Goal: Task Accomplishment & Management: Use online tool/utility

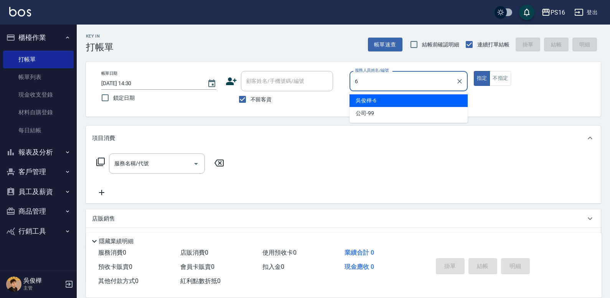
type input "6"
type button "true"
type input "[PERSON_NAME]-6"
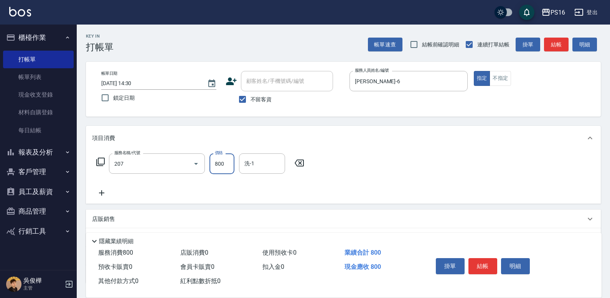
type input "清潔洗(207)"
type input "[PERSON_NAME]-21"
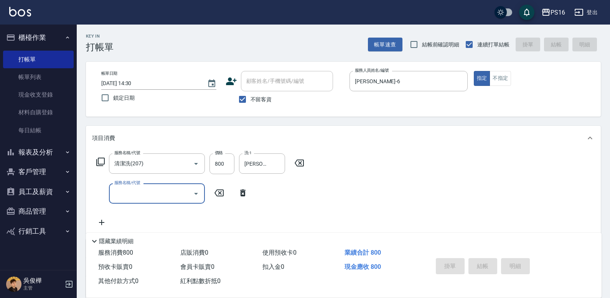
type input "[DATE] 15:14"
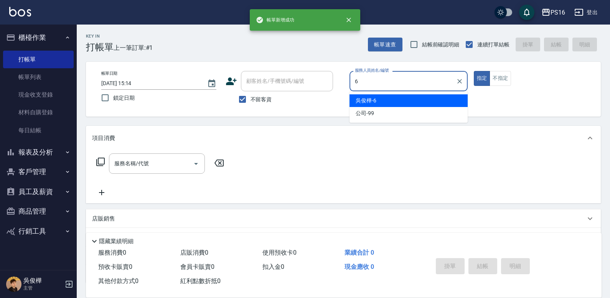
type input "[PERSON_NAME]-6"
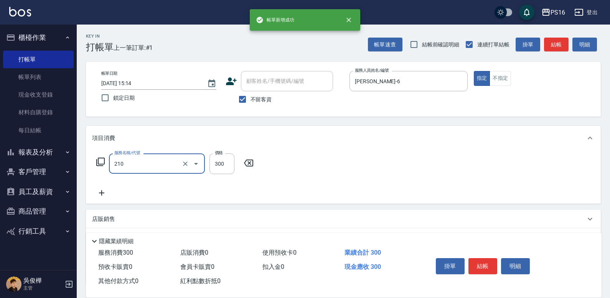
type input "歐娜洗髮精(210)"
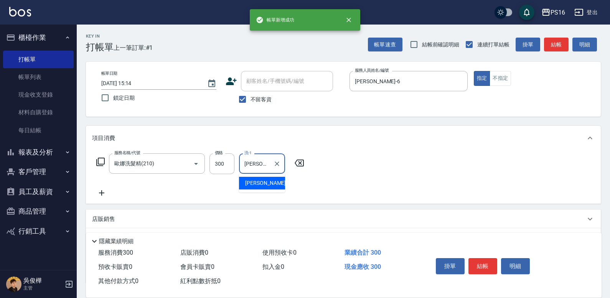
type input "[PERSON_NAME]-20"
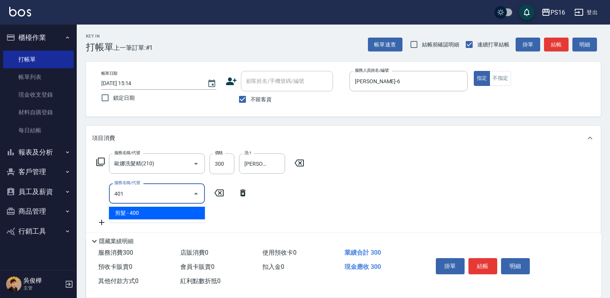
type input "剪髮(401)"
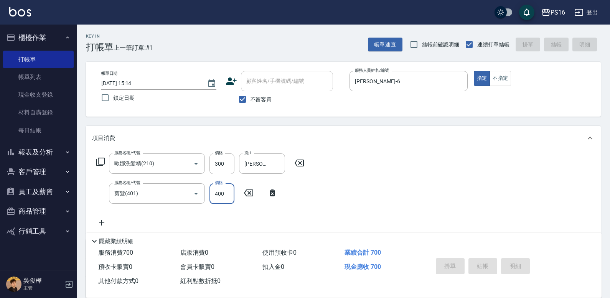
type input "[DATE] 15:15"
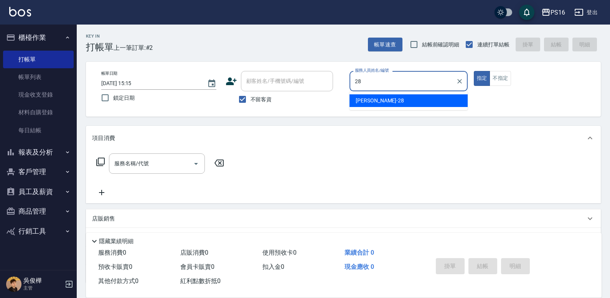
type input "[PERSON_NAME]-28"
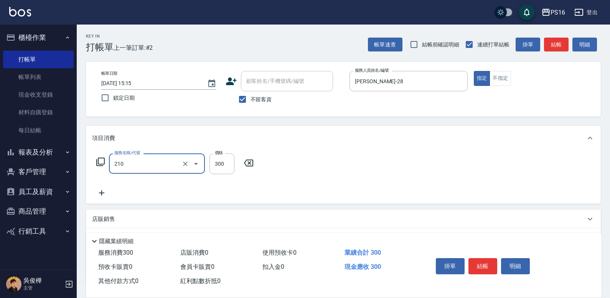
type input "歐娜洗髮精(210)"
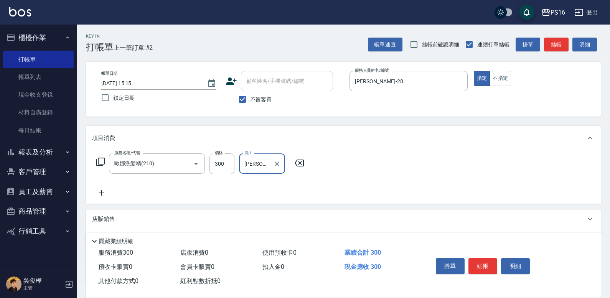
type input "[PERSON_NAME]-28"
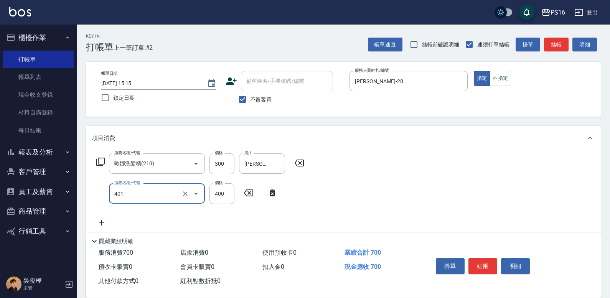
type input "剪髮(401)"
type input "250"
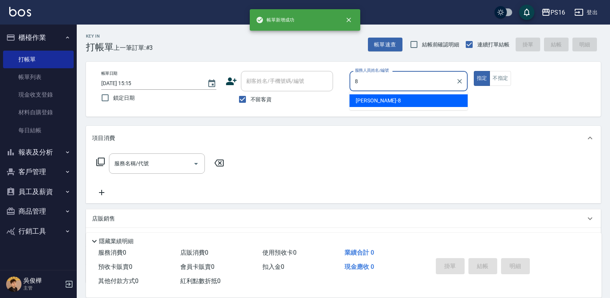
type input "[PERSON_NAME]-8"
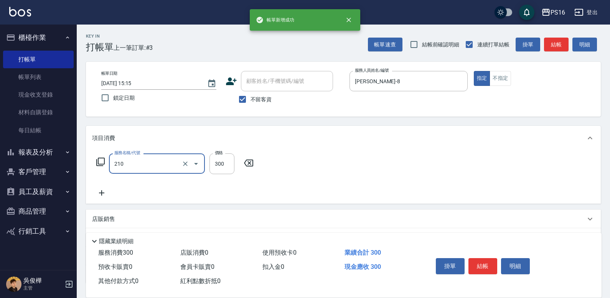
type input "歐娜洗髮精(210)"
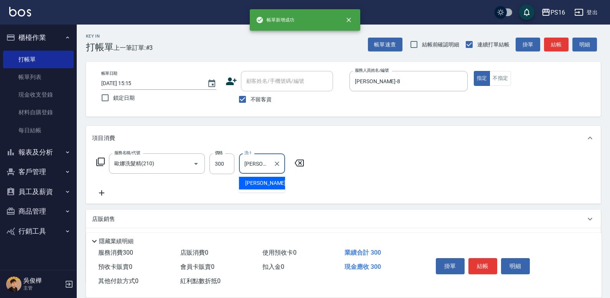
type input "[PERSON_NAME]-28"
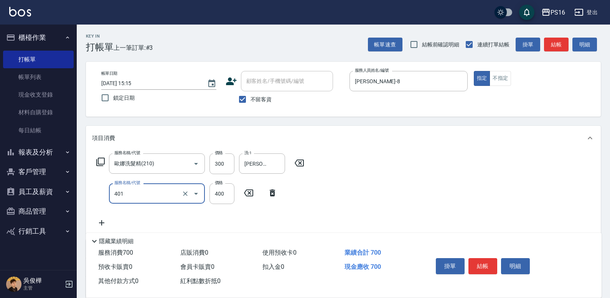
type input "剪髮(401)"
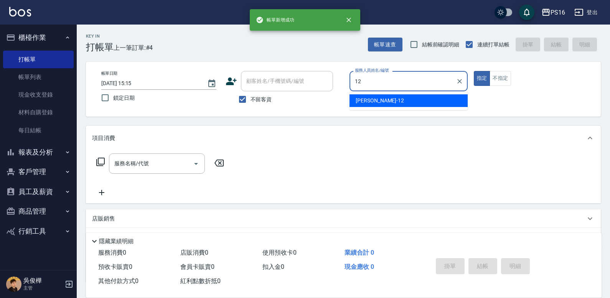
type input "[PERSON_NAME]-12"
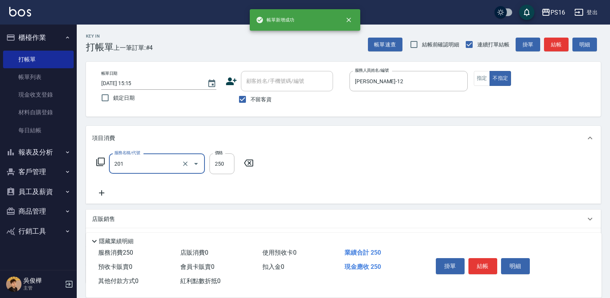
type input "洗髮(201)"
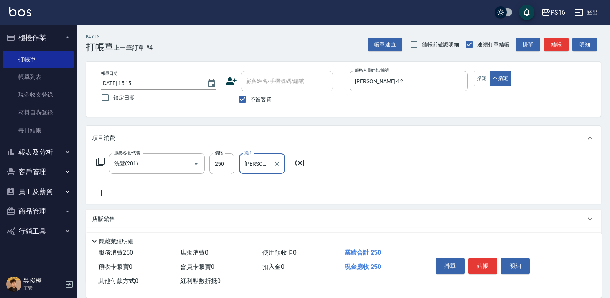
type input "[PERSON_NAME]-20"
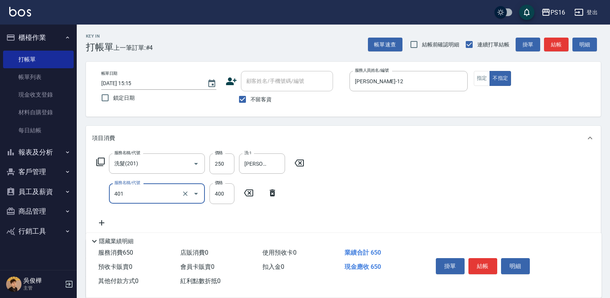
type input "剪髮(401)"
type input "200"
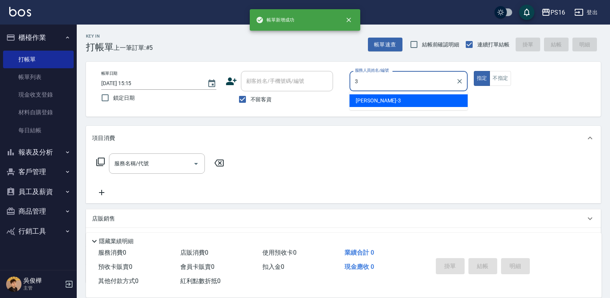
type input "[PERSON_NAME]-3"
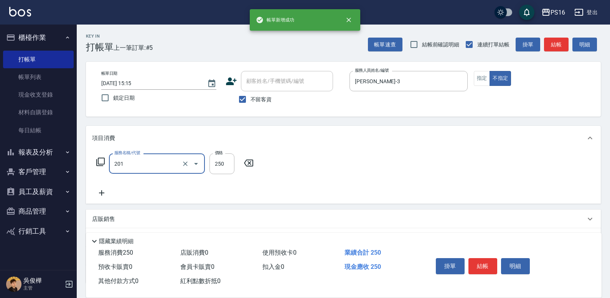
type input "洗髮(201)"
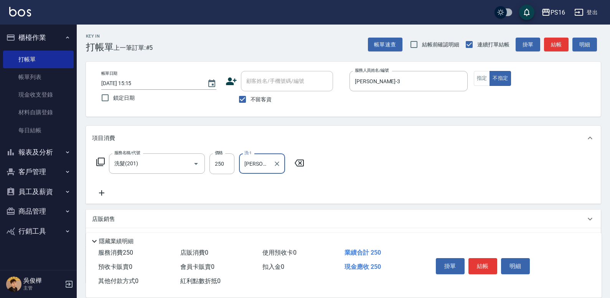
type input "[PERSON_NAME]-3"
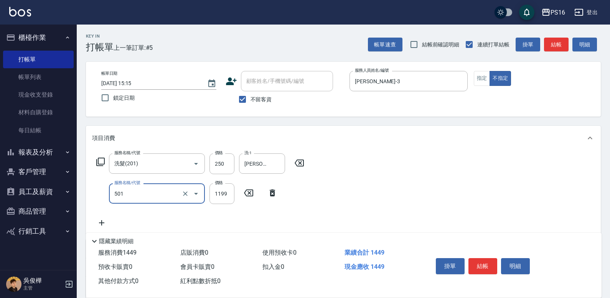
type input "染髮(501)"
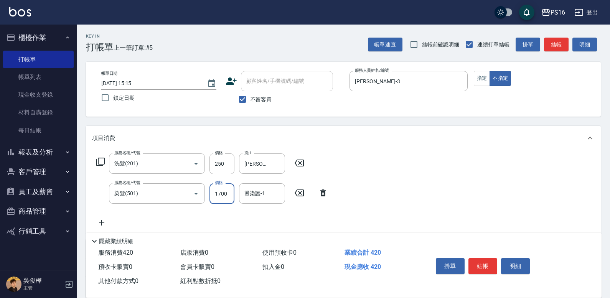
type input "1700"
type input "[PERSON_NAME]-3"
type input "剪髮(401)"
type input "200"
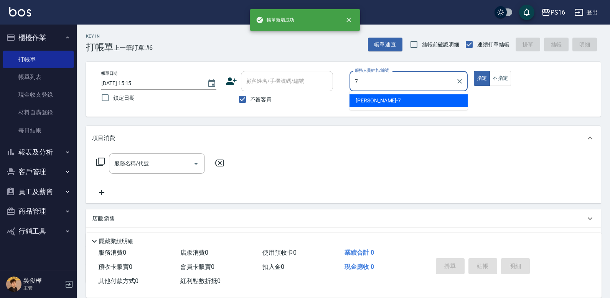
type input "[PERSON_NAME]-7"
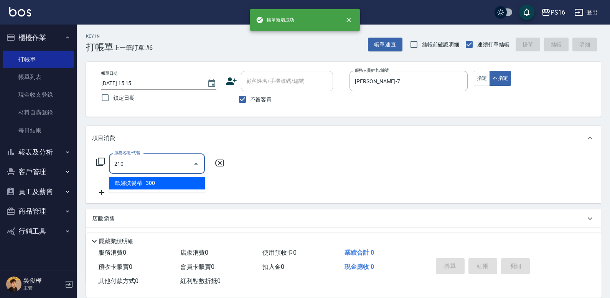
type input "歐娜洗髮精(210)"
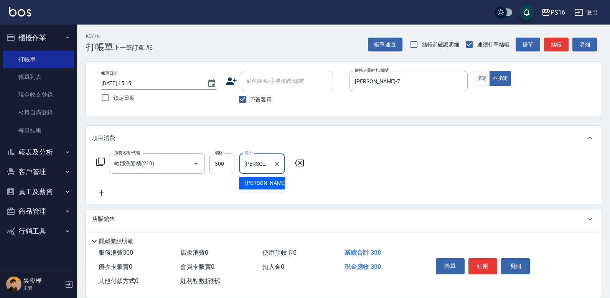
type input "[PERSON_NAME]-24"
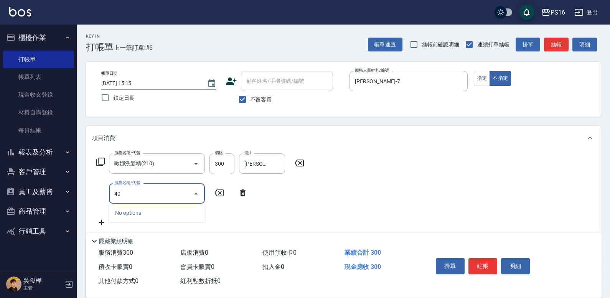
type input "4"
type input "水樣結構式1200(713)"
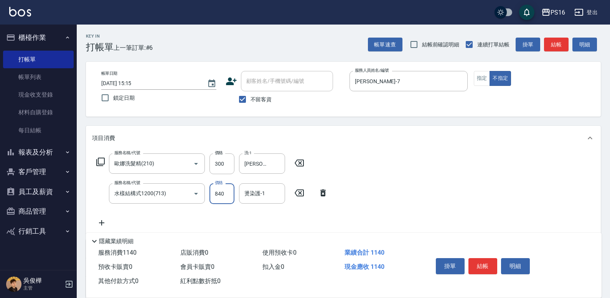
type input "840"
type input "[PERSON_NAME]-24"
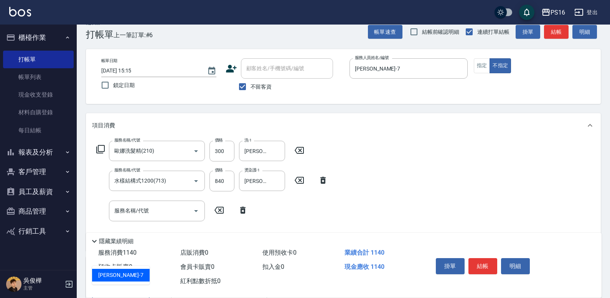
type input "[PERSON_NAME]-7"
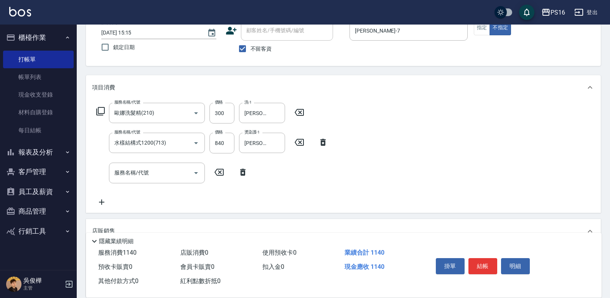
scroll to position [91, 0]
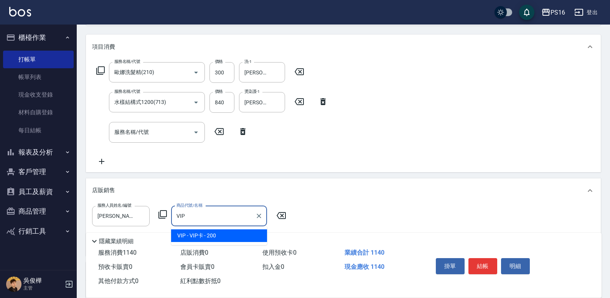
type input "VIP卡"
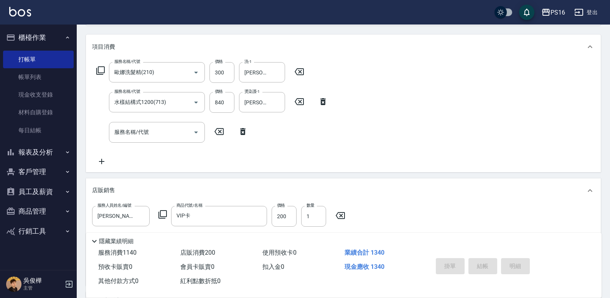
type input "[DATE] 15:16"
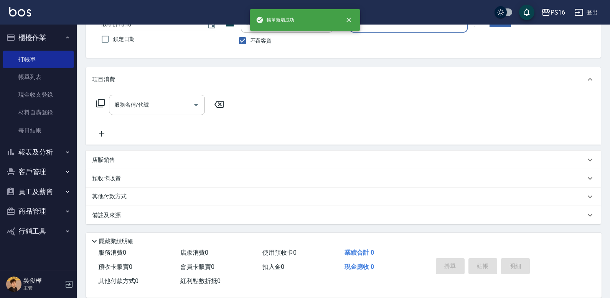
scroll to position [0, 0]
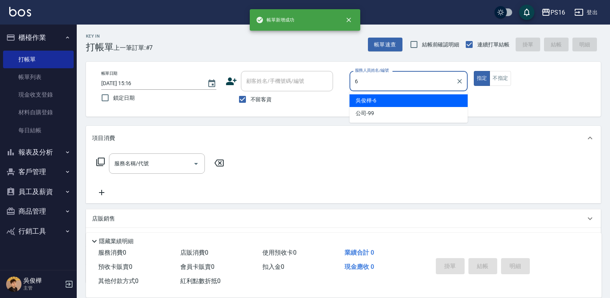
type input "[PERSON_NAME]-6"
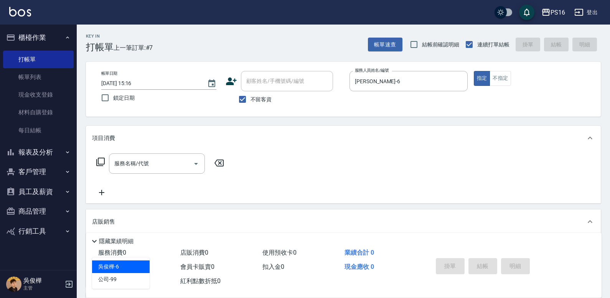
type input "[PERSON_NAME]-6"
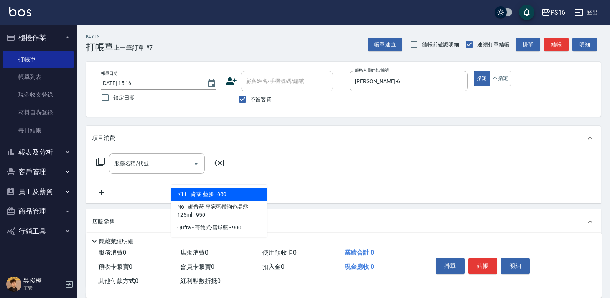
type input "肯葳-藍膠"
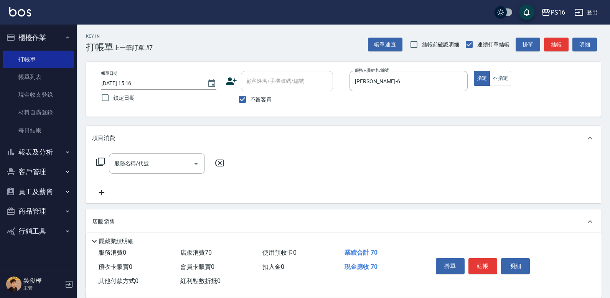
type input "700"
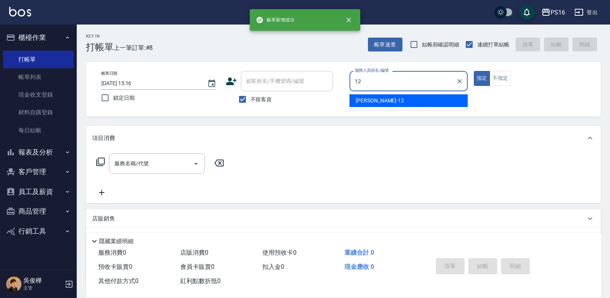
type input "[PERSON_NAME]-12"
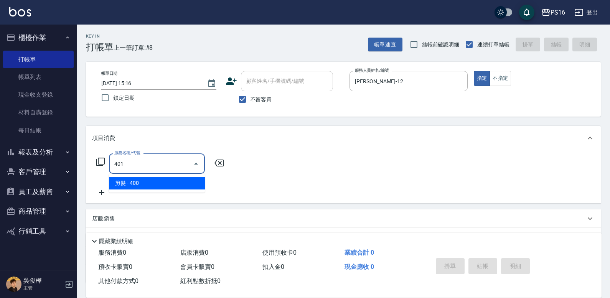
type input "剪髮(401)"
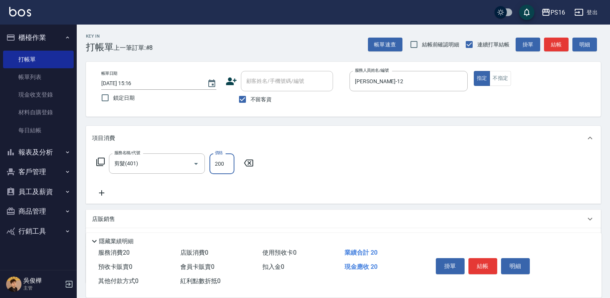
type input "200"
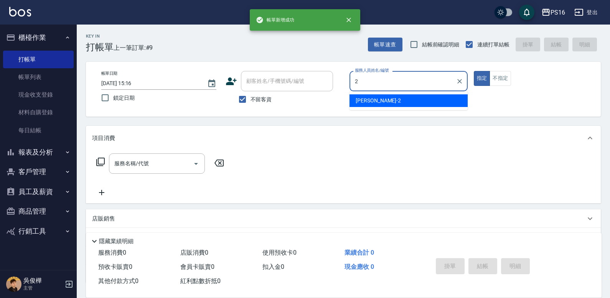
type input "[PERSON_NAME]-2"
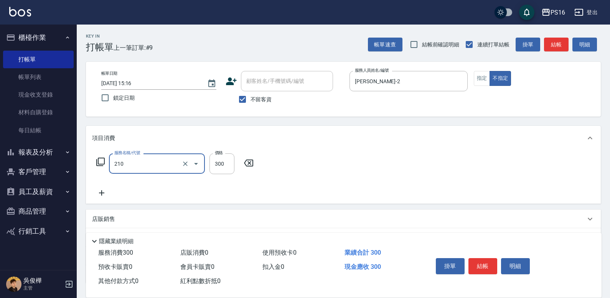
type input "歐娜洗髮精(210)"
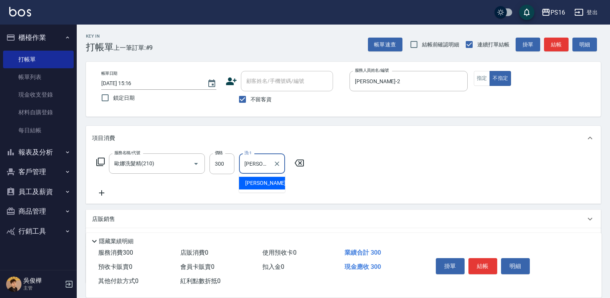
type input "[PERSON_NAME]-2"
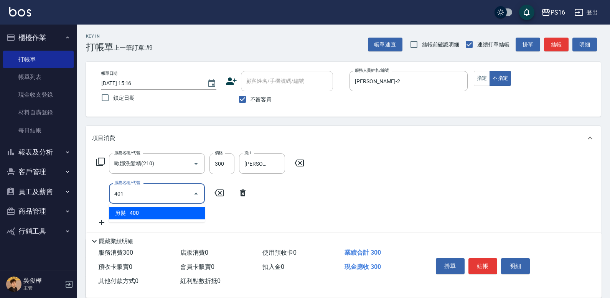
type input "剪髮(401)"
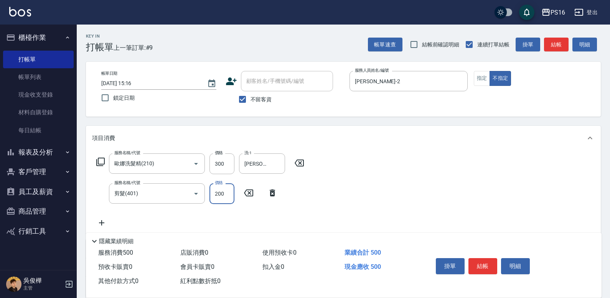
type input "200"
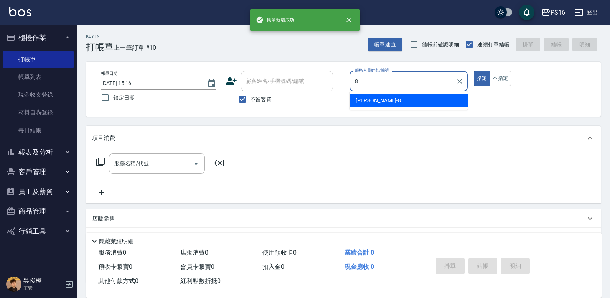
type input "[PERSON_NAME]-8"
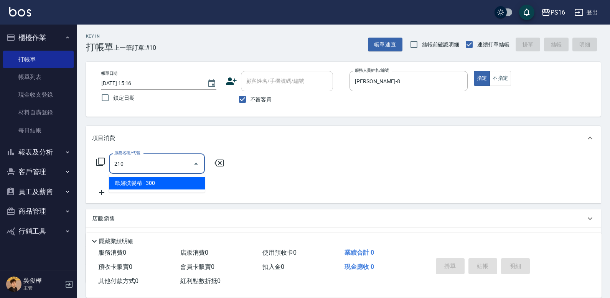
type input "歐娜洗髮精(210)"
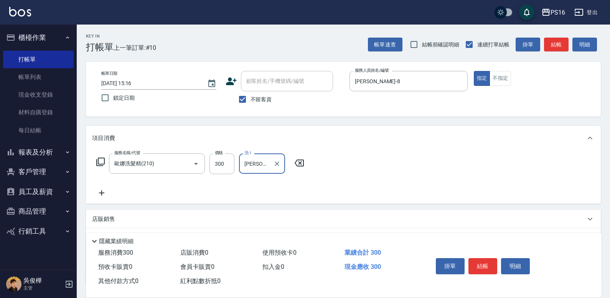
type input "[PERSON_NAME]-20"
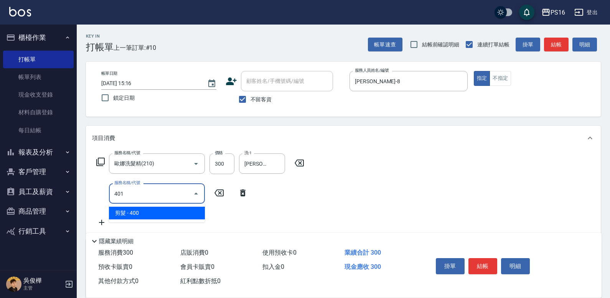
type input "剪髮(401)"
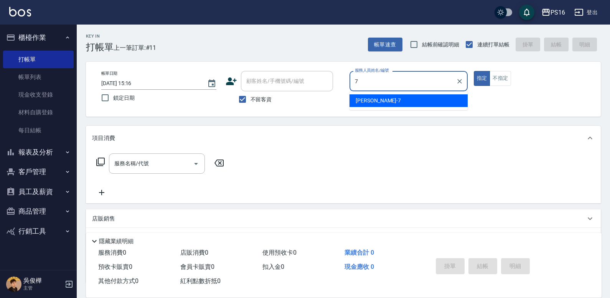
type input "[PERSON_NAME]-7"
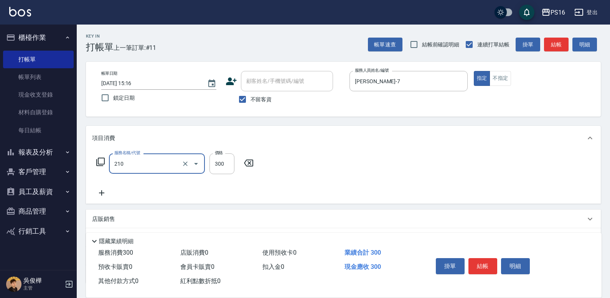
type input "歐娜洗髮精(210)"
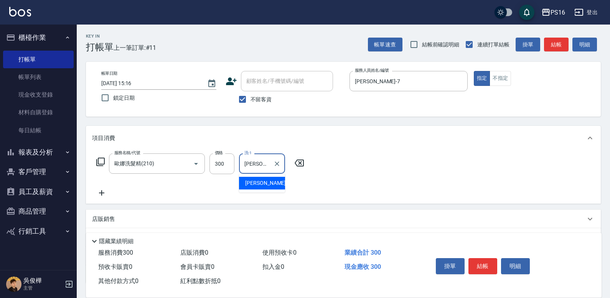
type input "[PERSON_NAME]-24"
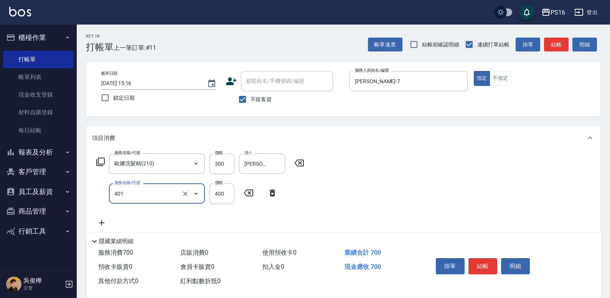
type input "剪髮(401)"
type input "250"
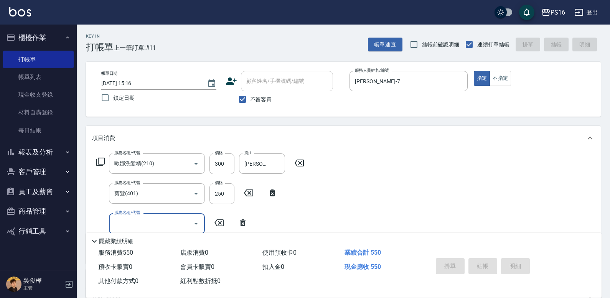
type input "[DATE] 15:18"
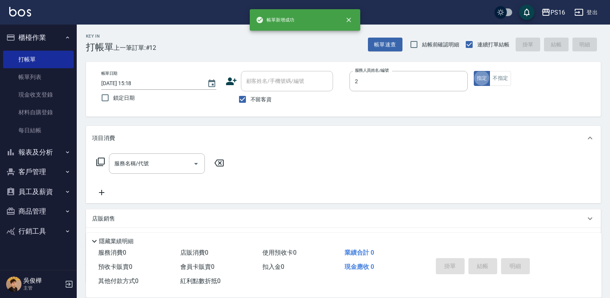
type input "[PERSON_NAME]-2"
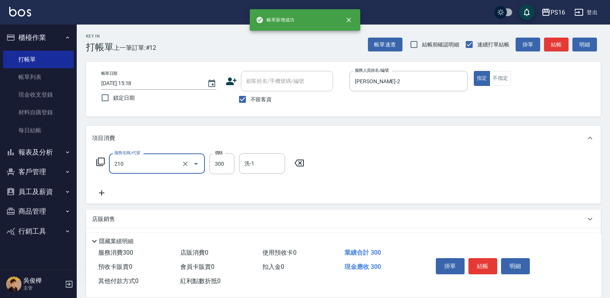
type input "歐娜洗髮精(210)"
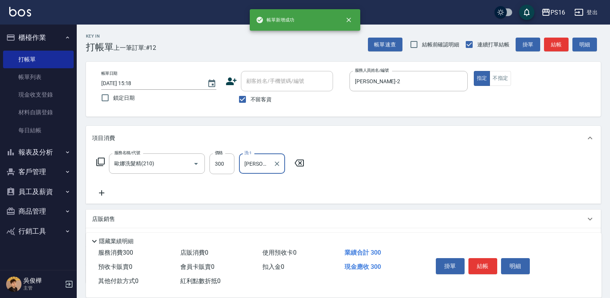
type input "[PERSON_NAME]-2"
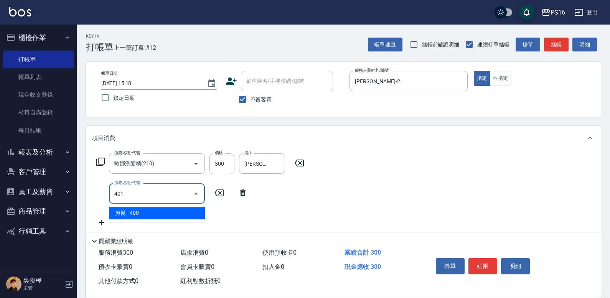
type input "剪髮(401)"
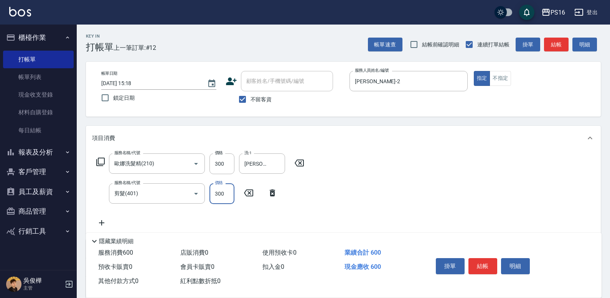
type input "300"
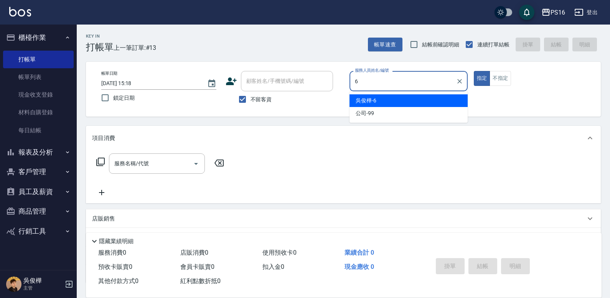
type input "[PERSON_NAME]-6"
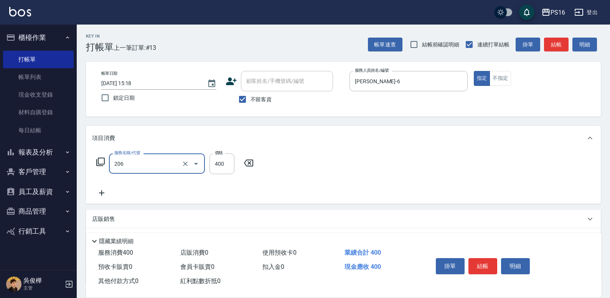
type input "健康洗(206)"
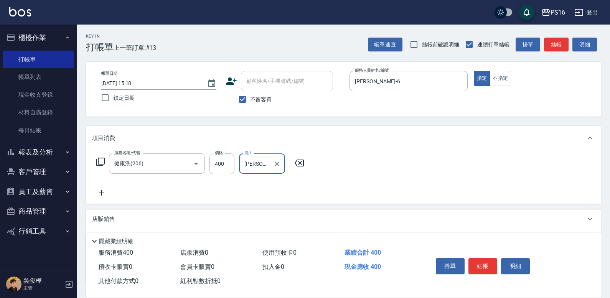
type input "[PERSON_NAME]-21"
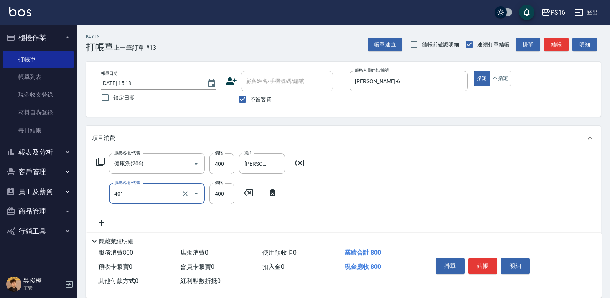
type input "剪髮(401)"
type input "100"
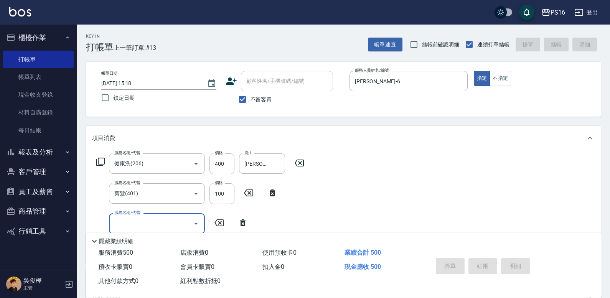
type input "[DATE] 15:19"
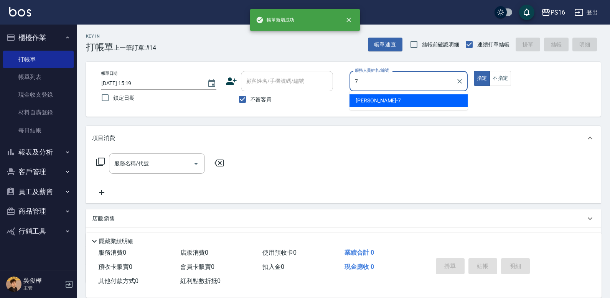
type input "[PERSON_NAME]-7"
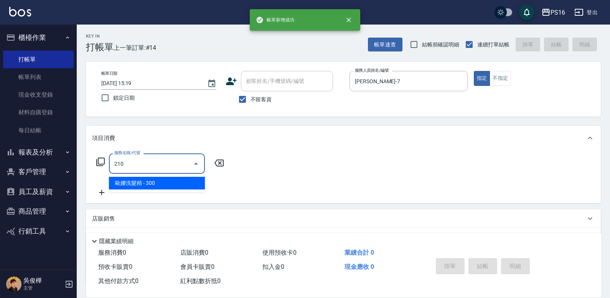
type input "歐娜洗髮精(210)"
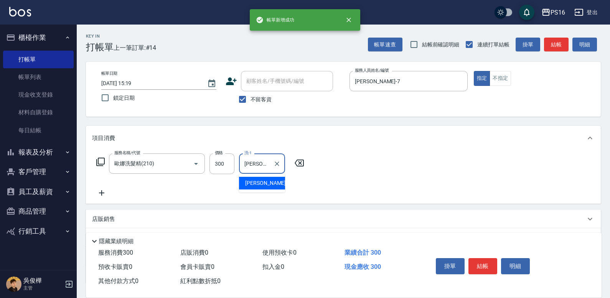
type input "[PERSON_NAME]-24"
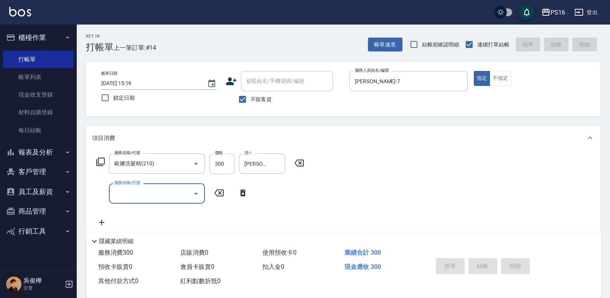
type input "[DATE] 15:20"
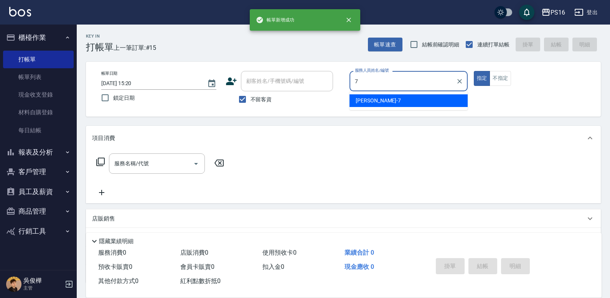
type input "[PERSON_NAME]-7"
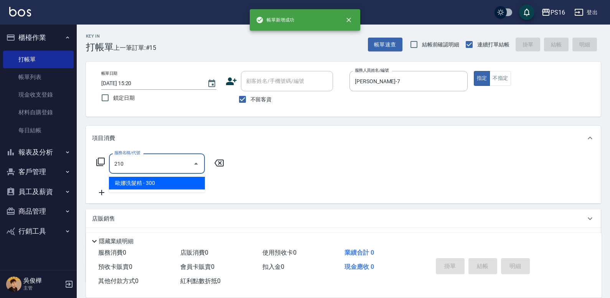
type input "歐娜洗髮精(210)"
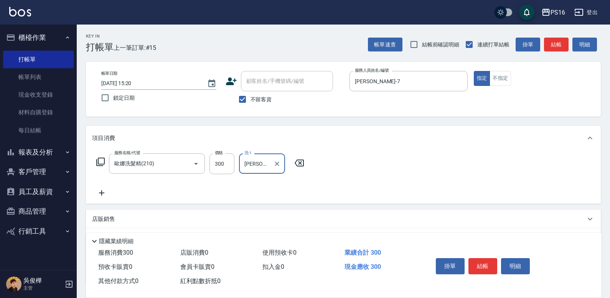
type input "黃"
type input "[PERSON_NAME]-20"
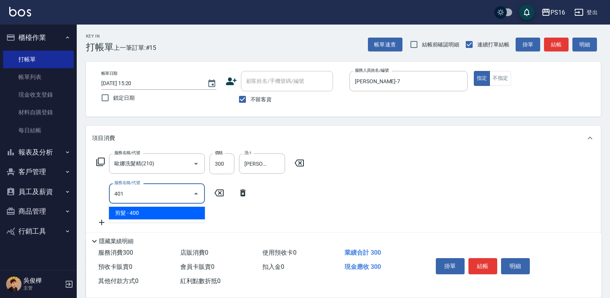
type input "剪髮(401)"
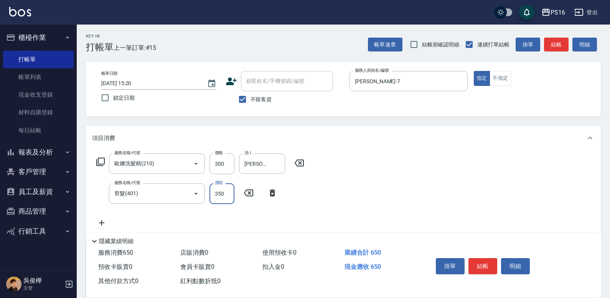
type input "350"
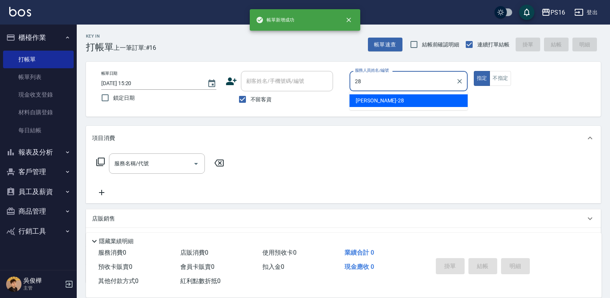
type input "[PERSON_NAME]-28"
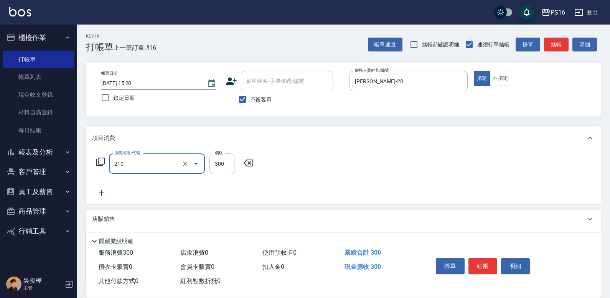
type input "歐娜洗髮精(210)"
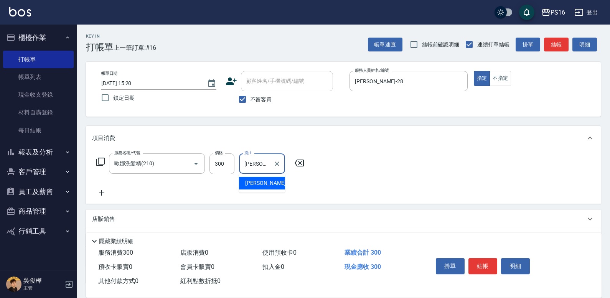
type input "[PERSON_NAME]-28"
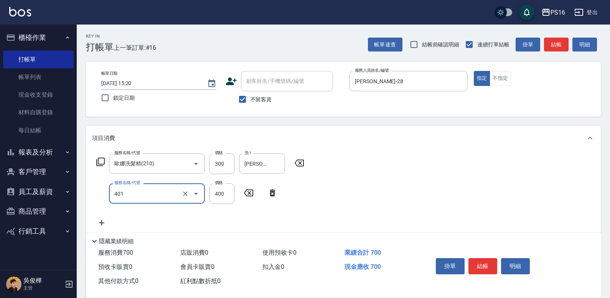
type input "剪髮(401)"
type input "150"
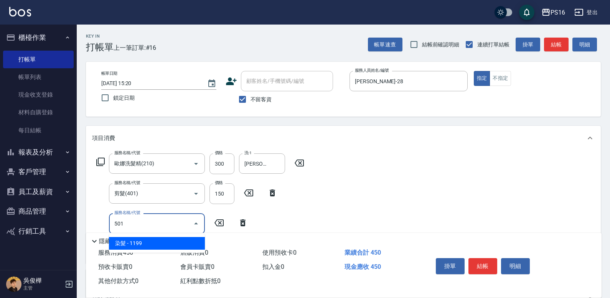
type input "染髮(501)"
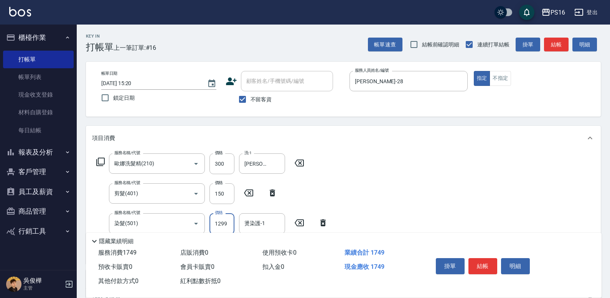
type input "1299"
type input "[PERSON_NAME]-28"
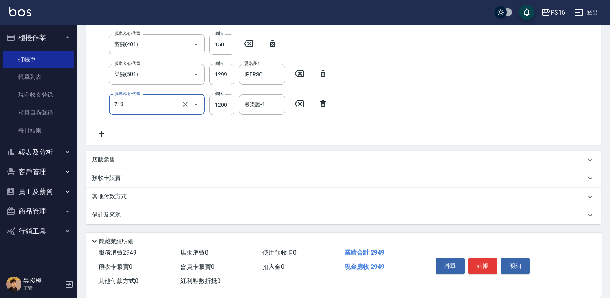
type input "水樣結構式1200(713)"
type input "840"
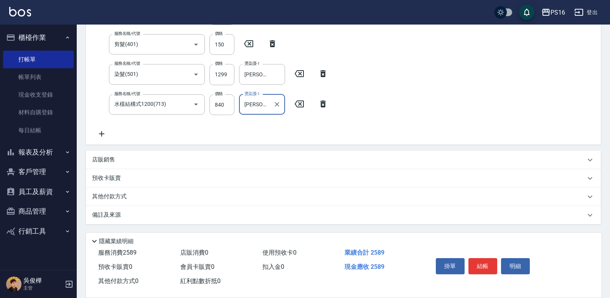
type input "[PERSON_NAME]-28"
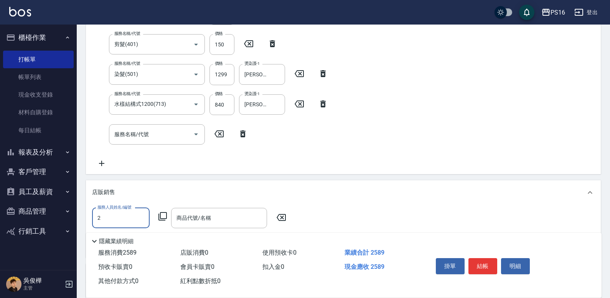
scroll to position [0, 0]
type input "[PERSON_NAME]-28"
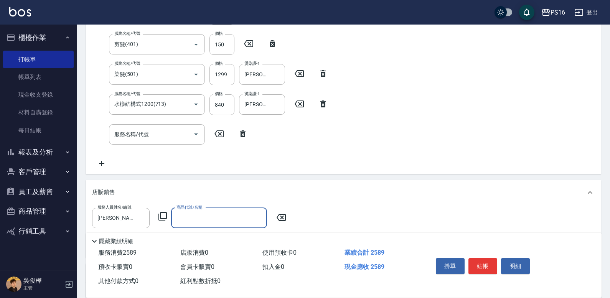
type input "c"
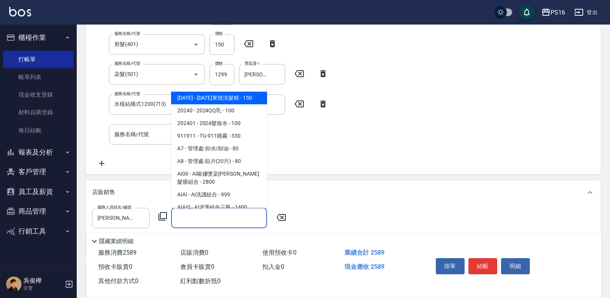
type input "ㄏ"
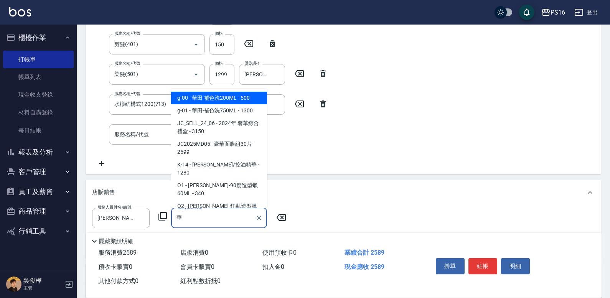
type input "華田-補色洗200ML"
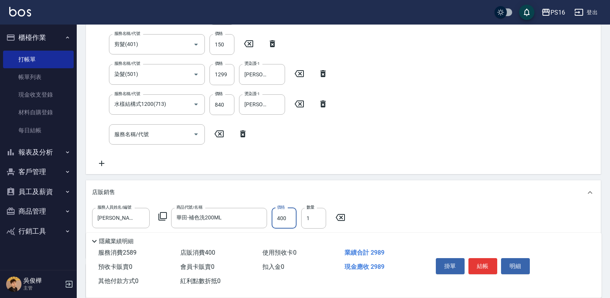
type input "400"
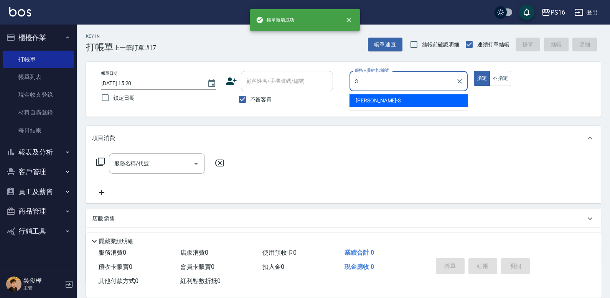
type input "[PERSON_NAME]-3"
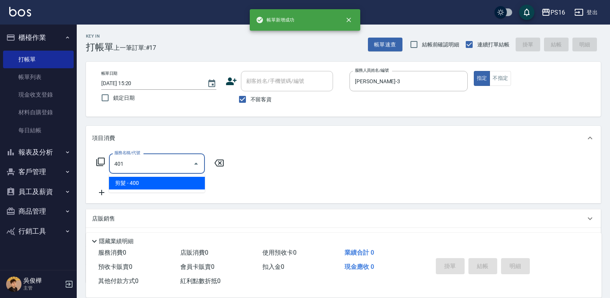
type input "剪髮(401)"
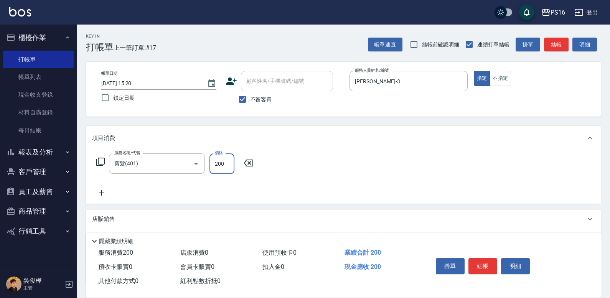
type input "200"
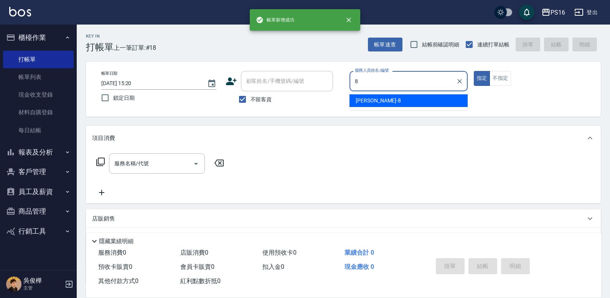
type input "[PERSON_NAME]-8"
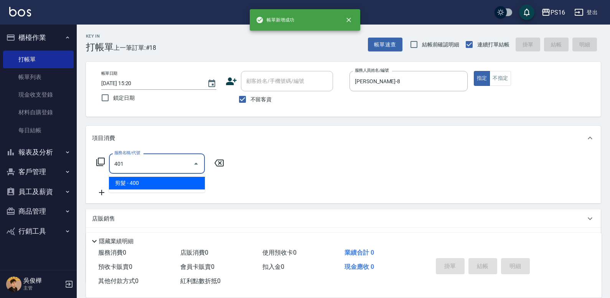
type input "剪髮(401)"
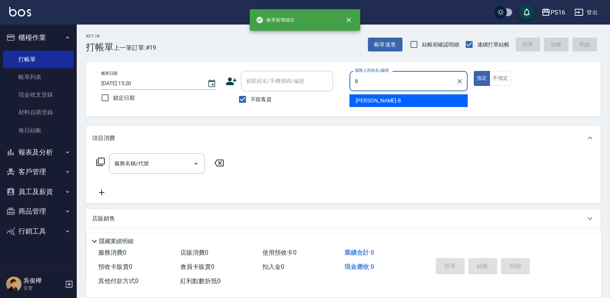
type input "[PERSON_NAME]-8"
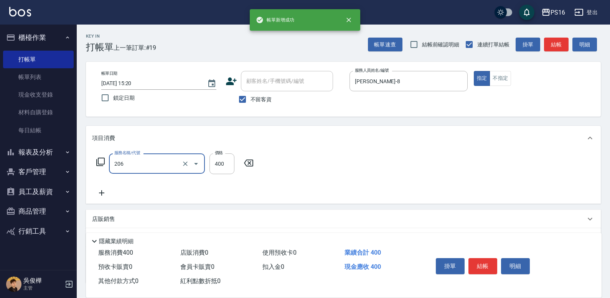
type input "健康洗(206)"
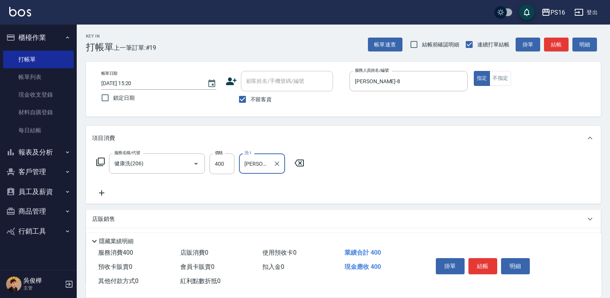
type input "[PERSON_NAME]-24"
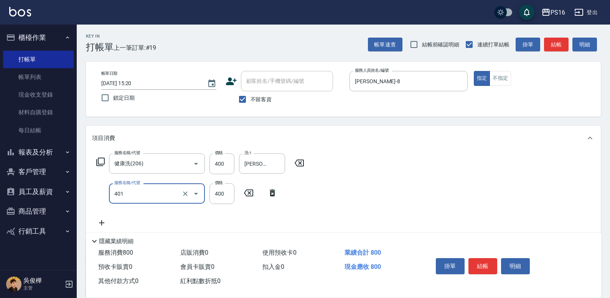
type input "剪髮(401)"
type input "300"
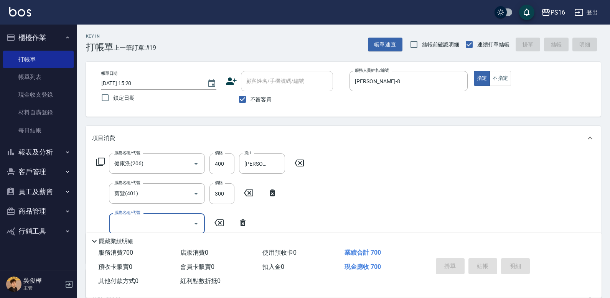
type input "[DATE] 15:21"
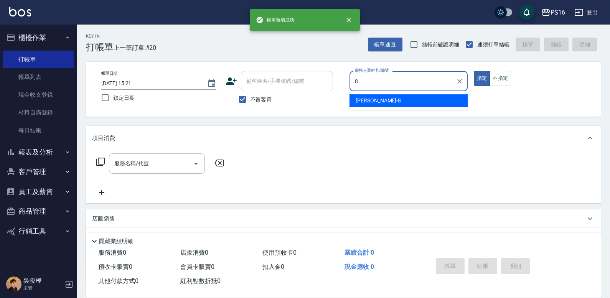
type input "[PERSON_NAME]-8"
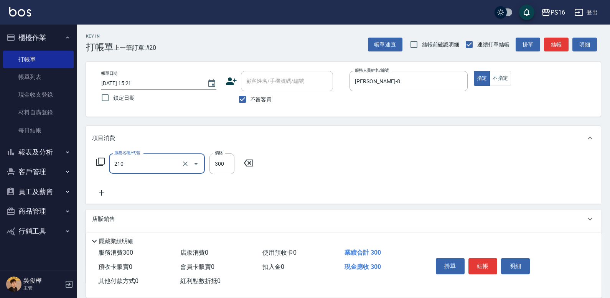
type input "歐娜洗髮精(210)"
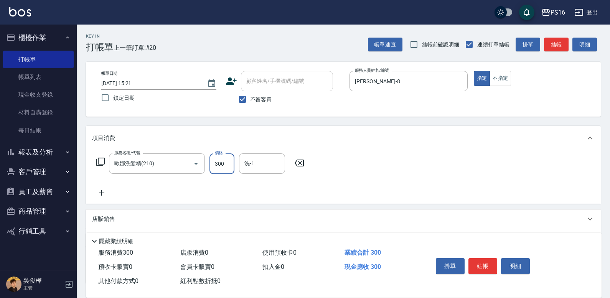
type input "2"
type input "[PERSON_NAME]-3"
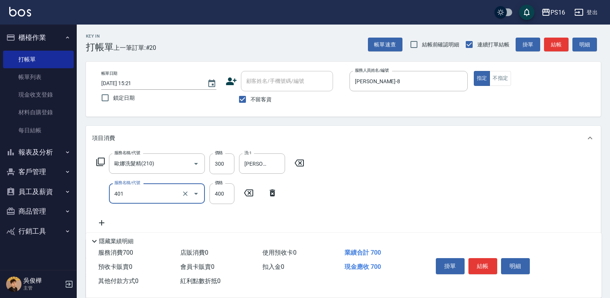
type input "剪髮(401)"
type input "250"
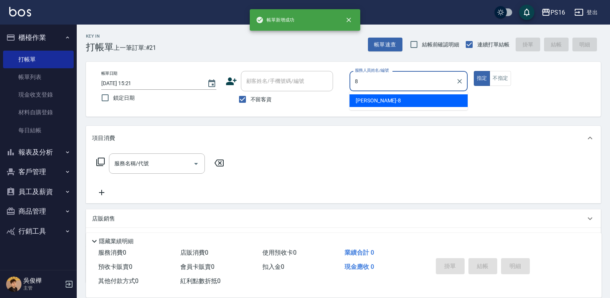
type input "[PERSON_NAME]-8"
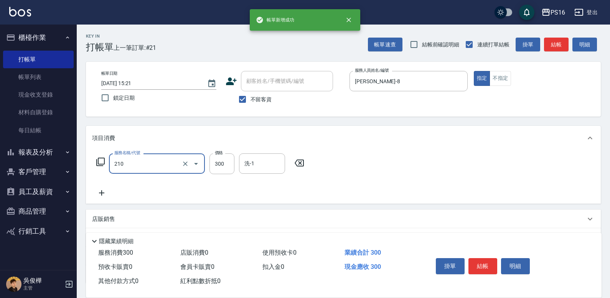
type input "歐娜洗髮精(210)"
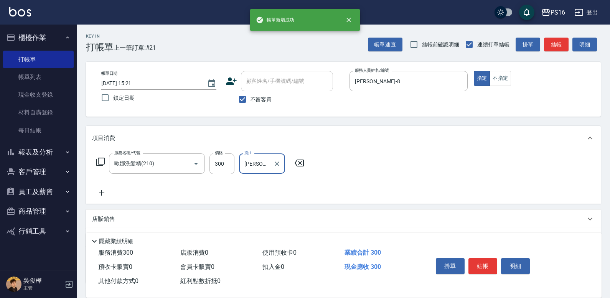
type input "[PERSON_NAME]-21"
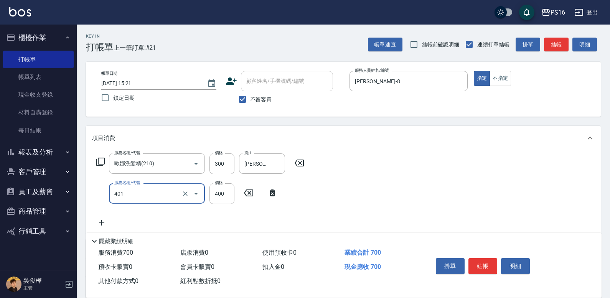
type input "剪髮(401)"
type input "250"
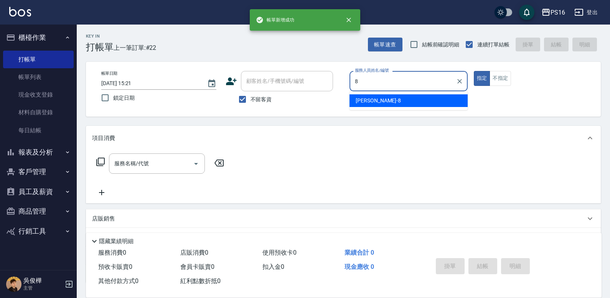
type input "[PERSON_NAME]-8"
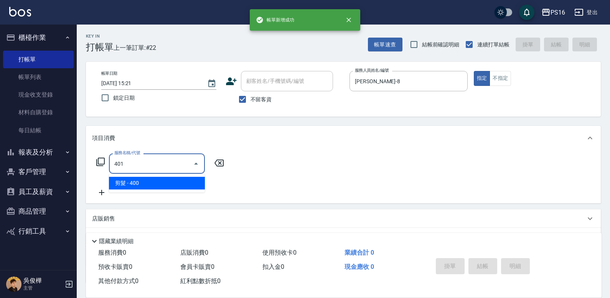
type input "剪髮(401)"
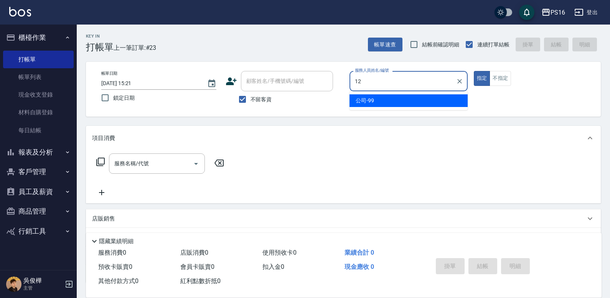
type input "[PERSON_NAME]-12"
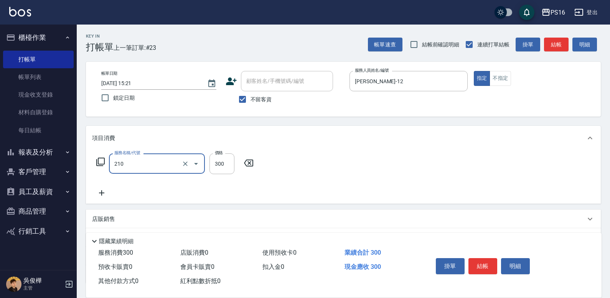
type input "歐娜洗髮精(210)"
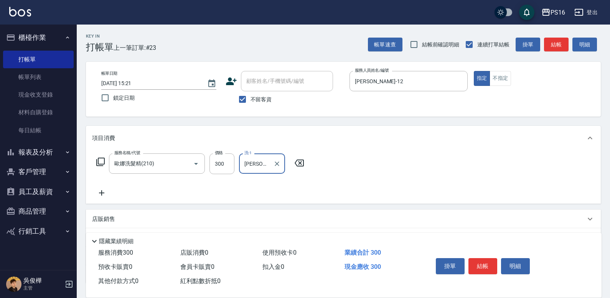
type input "[PERSON_NAME]-20"
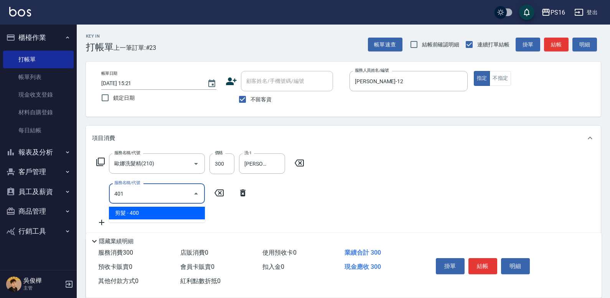
type input "剪髮(401)"
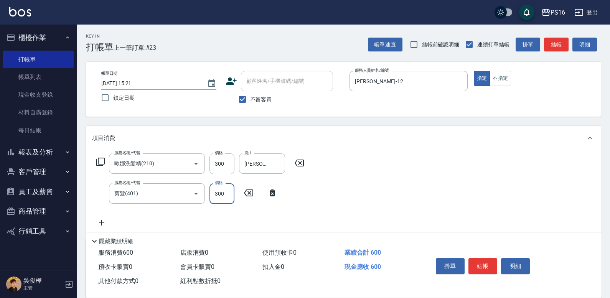
type input "300"
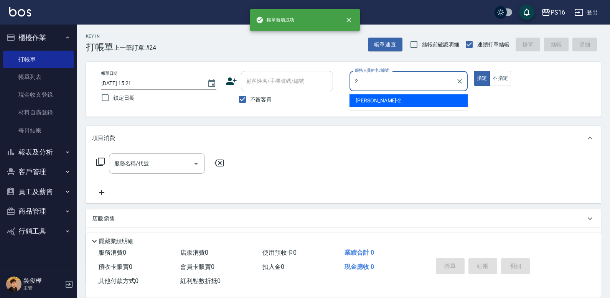
type input "[PERSON_NAME]-2"
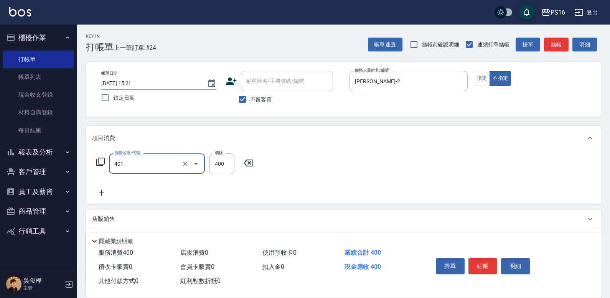
type input "剪髮(401)"
type input "150"
